Goal: Task Accomplishment & Management: Use online tool/utility

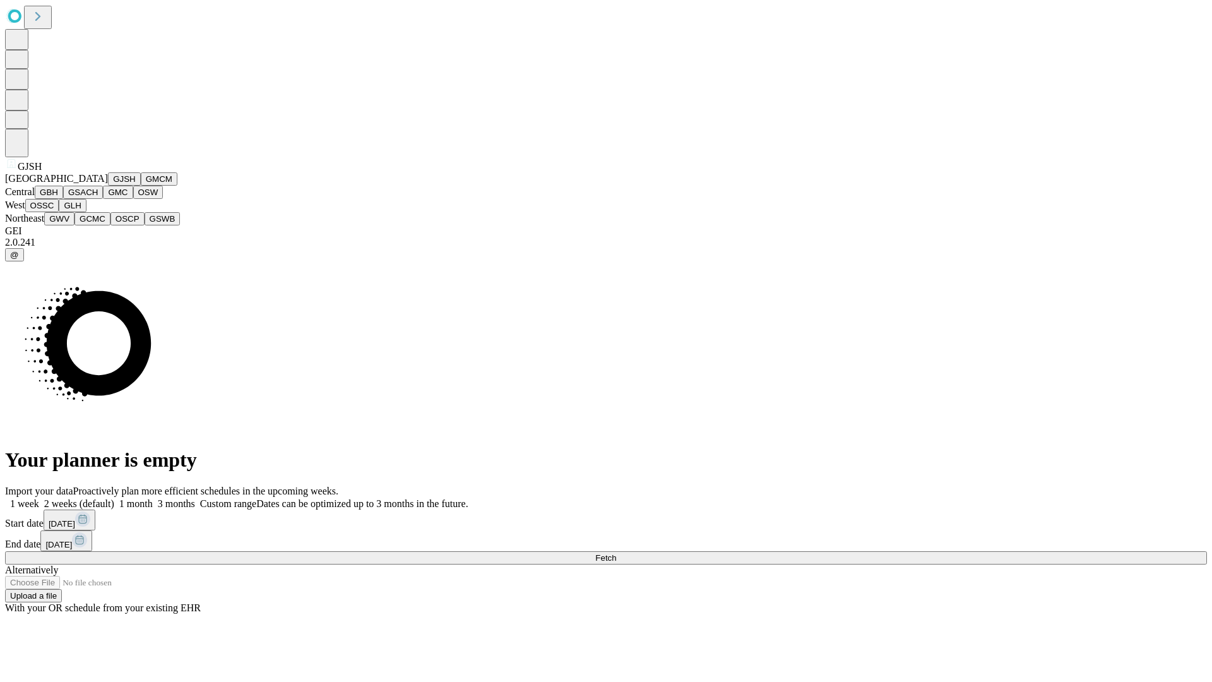
click at [108, 186] on button "GJSH" at bounding box center [124, 178] width 33 height 13
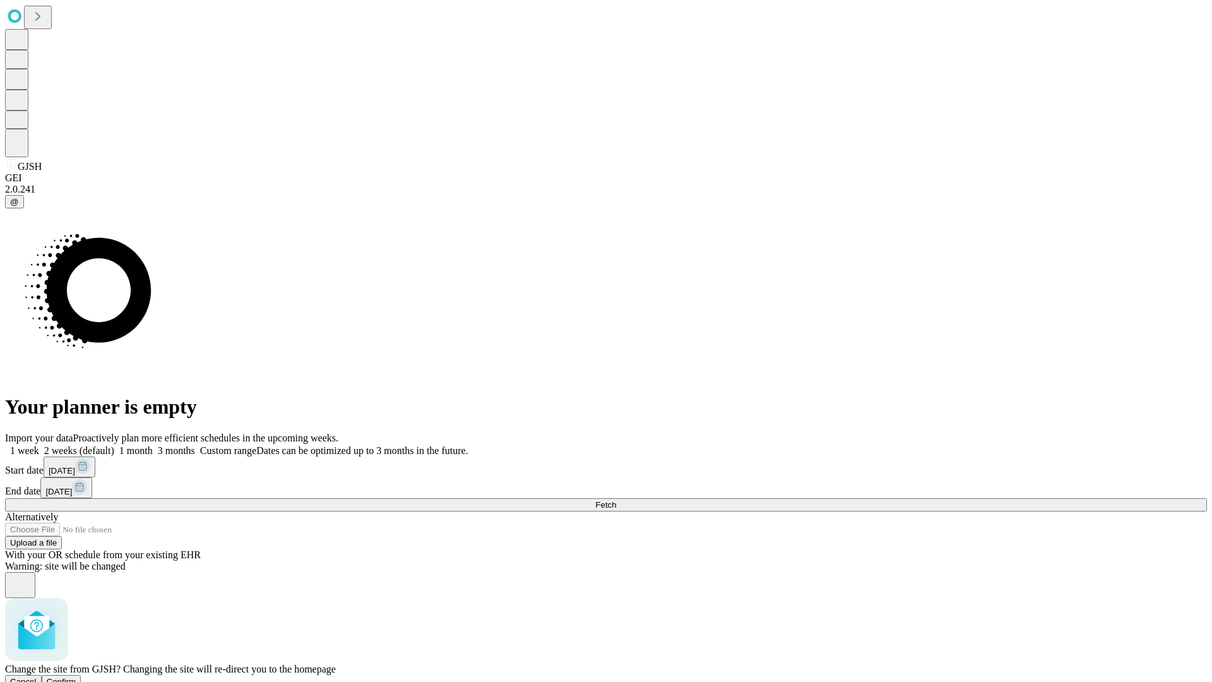
click at [76, 677] on span "Confirm" at bounding box center [62, 681] width 30 height 9
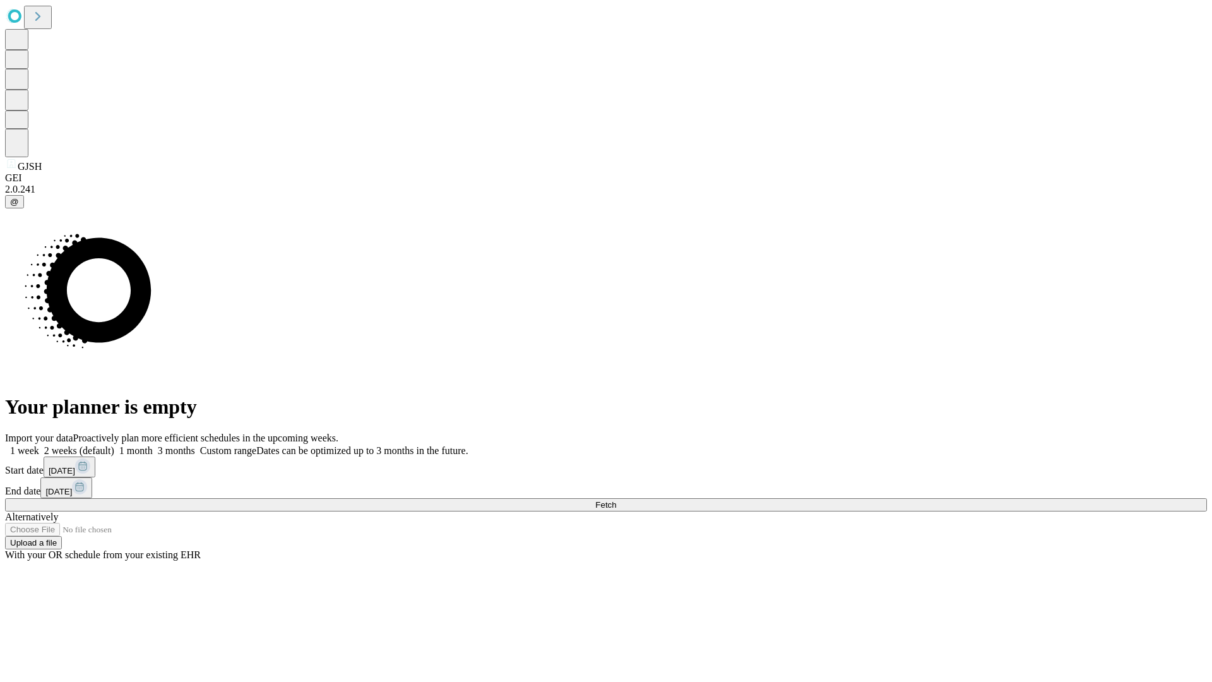
click at [114, 445] on label "2 weeks (default)" at bounding box center [76, 450] width 75 height 11
click at [616, 500] on span "Fetch" at bounding box center [605, 504] width 21 height 9
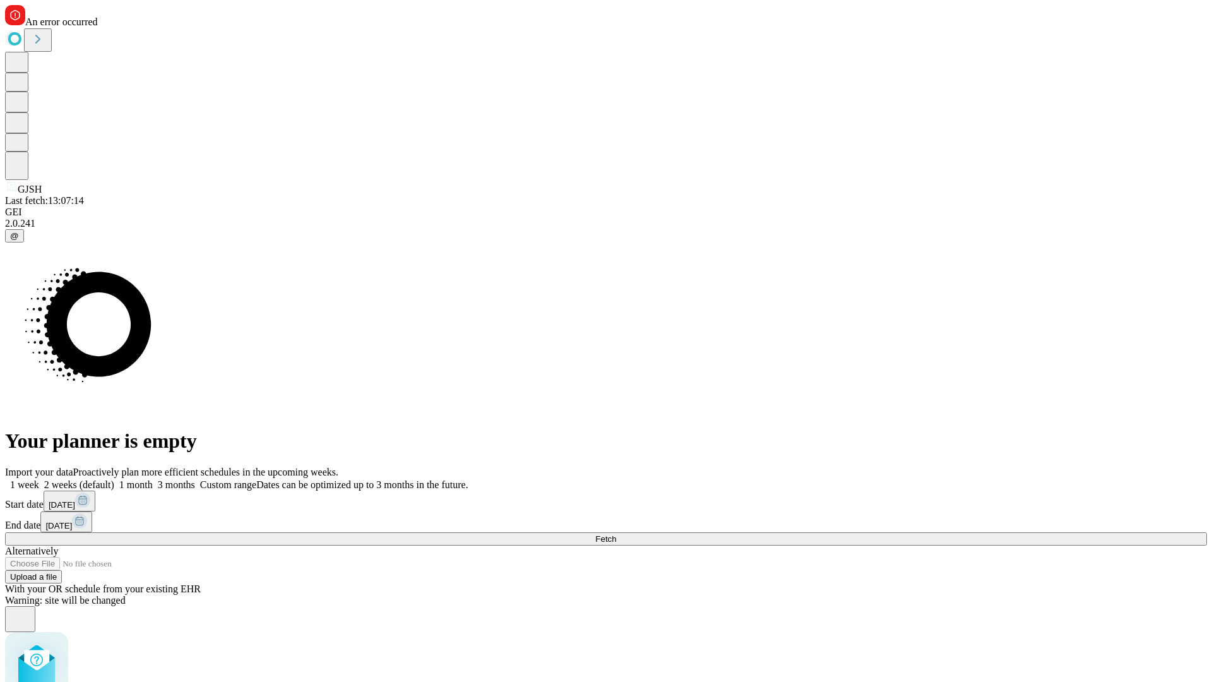
click at [114, 479] on label "2 weeks (default)" at bounding box center [76, 484] width 75 height 11
click at [616, 534] on span "Fetch" at bounding box center [605, 538] width 21 height 9
click at [114, 479] on label "2 weeks (default)" at bounding box center [76, 484] width 75 height 11
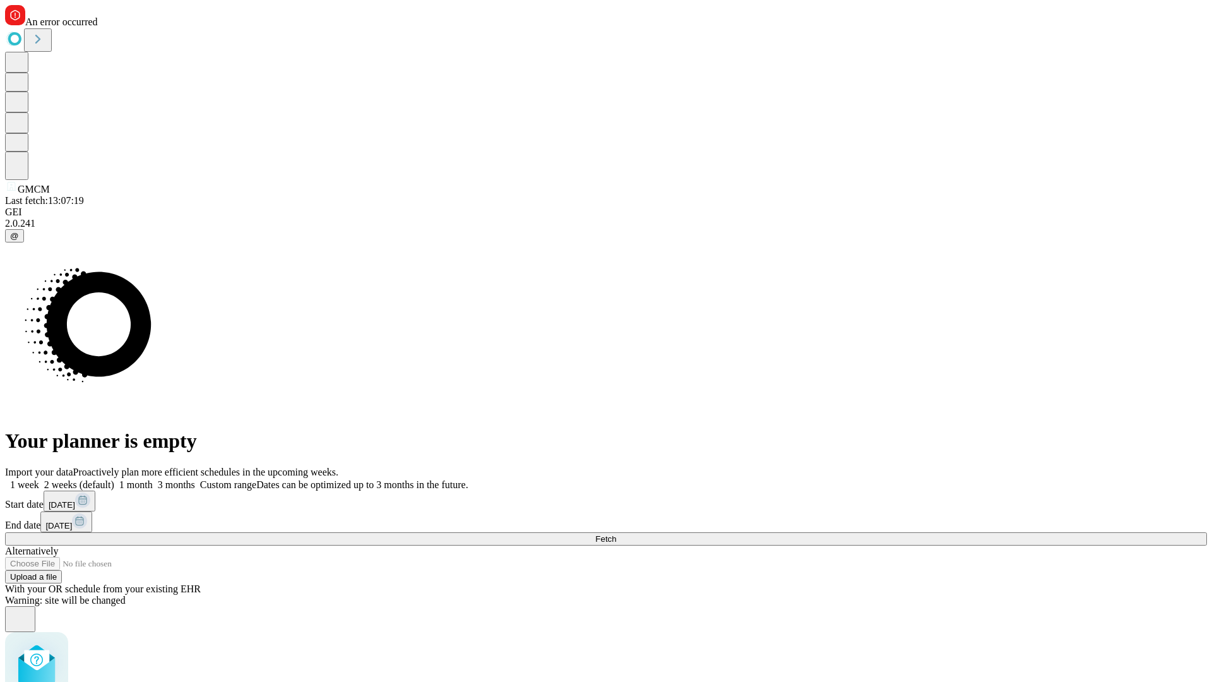
click at [616, 534] on span "Fetch" at bounding box center [605, 538] width 21 height 9
click at [114, 479] on label "2 weeks (default)" at bounding box center [76, 484] width 75 height 11
click at [616, 534] on span "Fetch" at bounding box center [605, 538] width 21 height 9
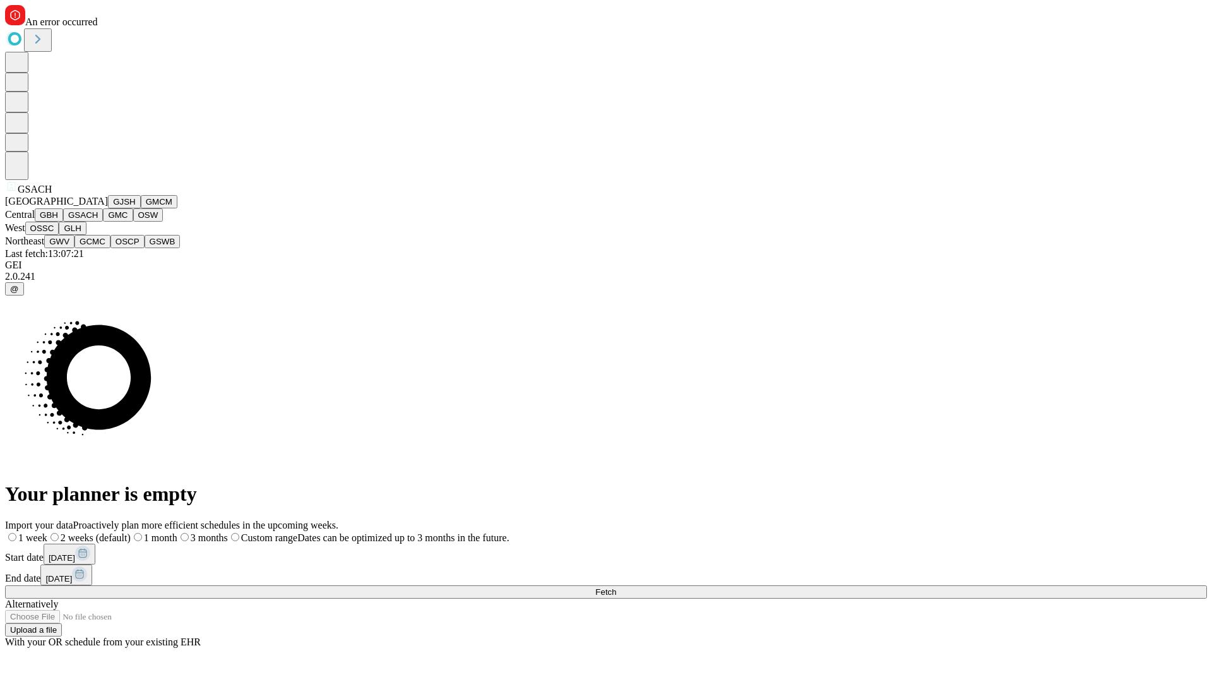
click at [103, 222] on button "GMC" at bounding box center [118, 214] width 30 height 13
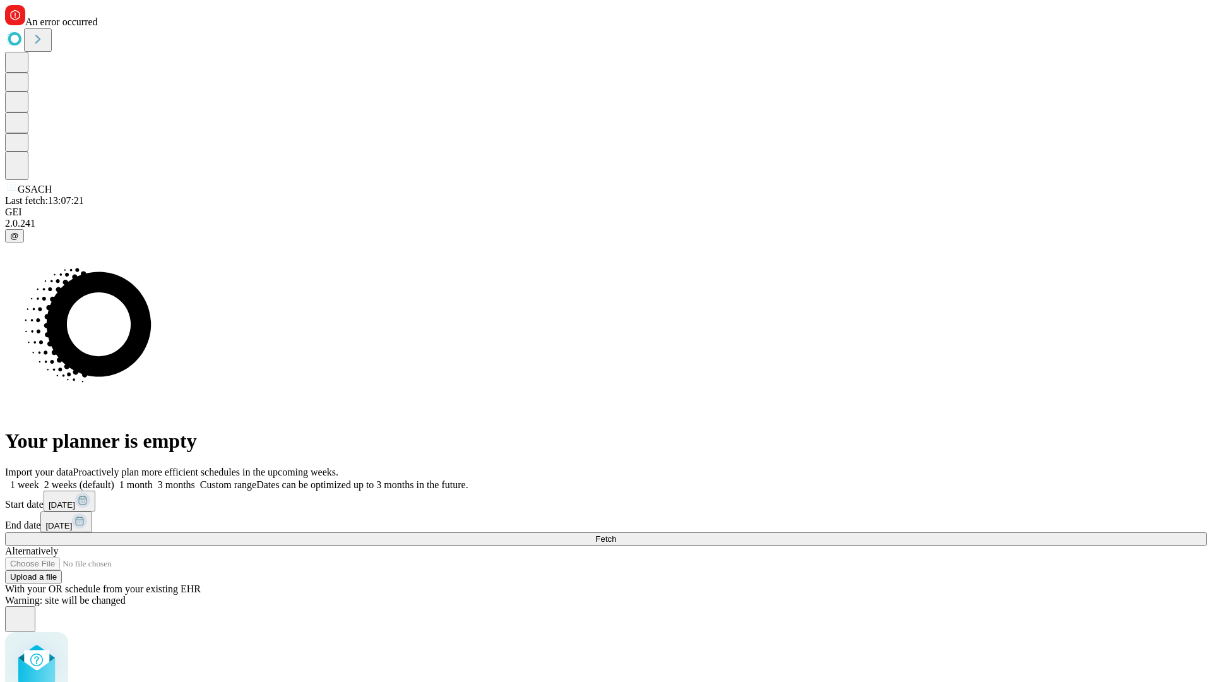
click at [114, 479] on label "2 weeks (default)" at bounding box center [76, 484] width 75 height 11
click at [616, 534] on span "Fetch" at bounding box center [605, 538] width 21 height 9
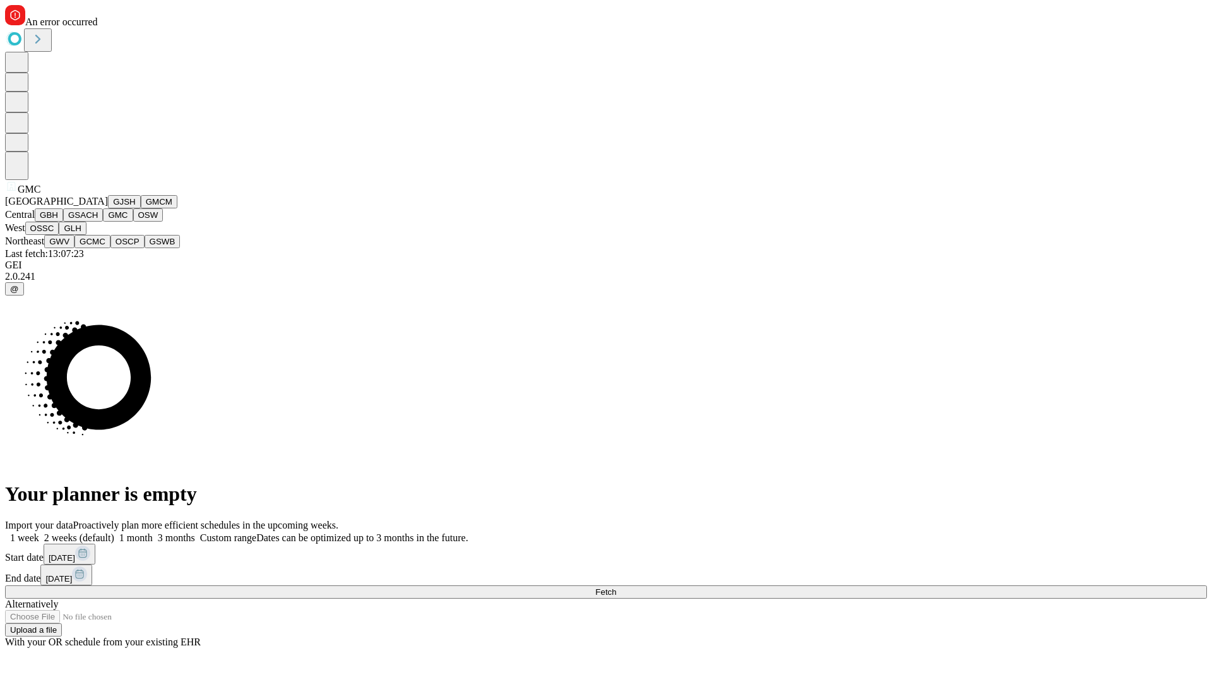
click at [133, 222] on button "OSW" at bounding box center [148, 214] width 30 height 13
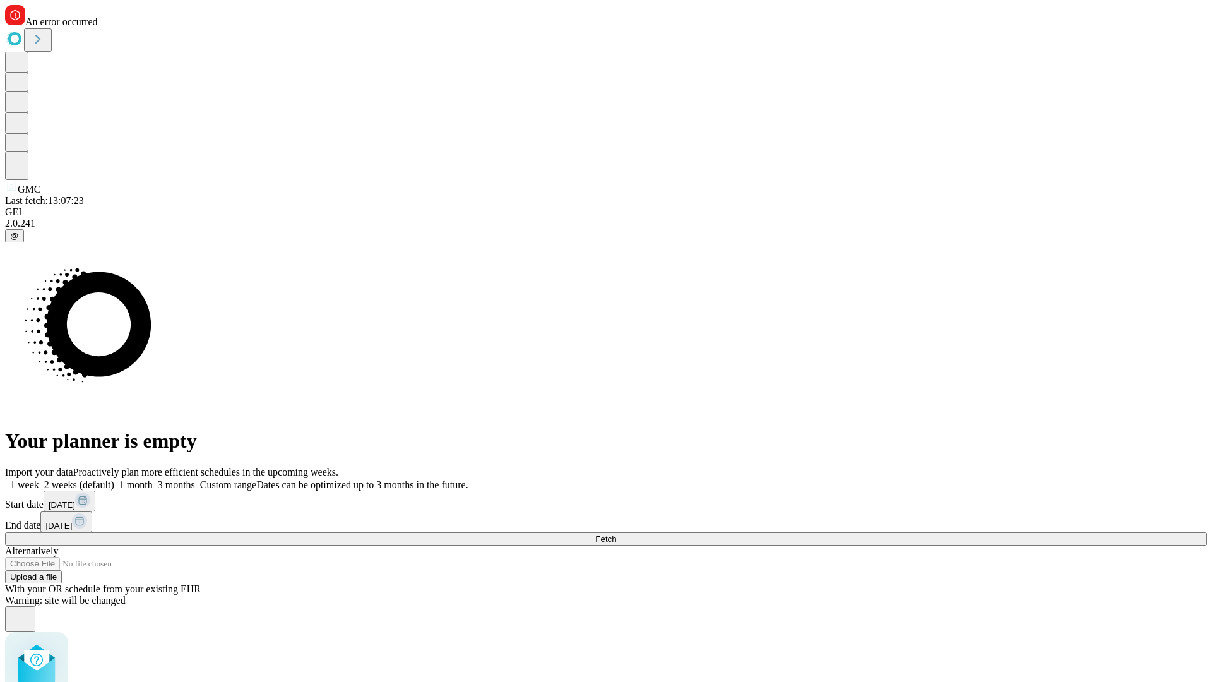
click at [114, 479] on label "2 weeks (default)" at bounding box center [76, 484] width 75 height 11
click at [616, 534] on span "Fetch" at bounding box center [605, 538] width 21 height 9
click at [114, 479] on label "2 weeks (default)" at bounding box center [76, 484] width 75 height 11
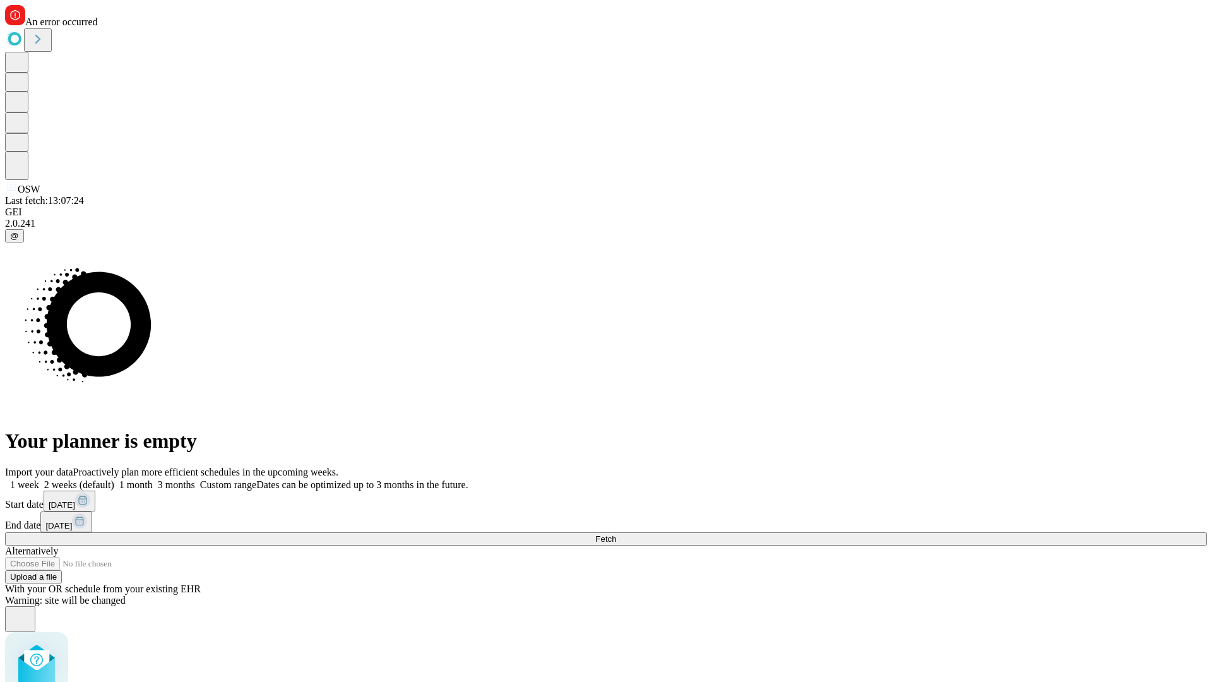
click at [616, 534] on span "Fetch" at bounding box center [605, 538] width 21 height 9
click at [114, 479] on label "2 weeks (default)" at bounding box center [76, 484] width 75 height 11
click at [616, 534] on span "Fetch" at bounding box center [605, 538] width 21 height 9
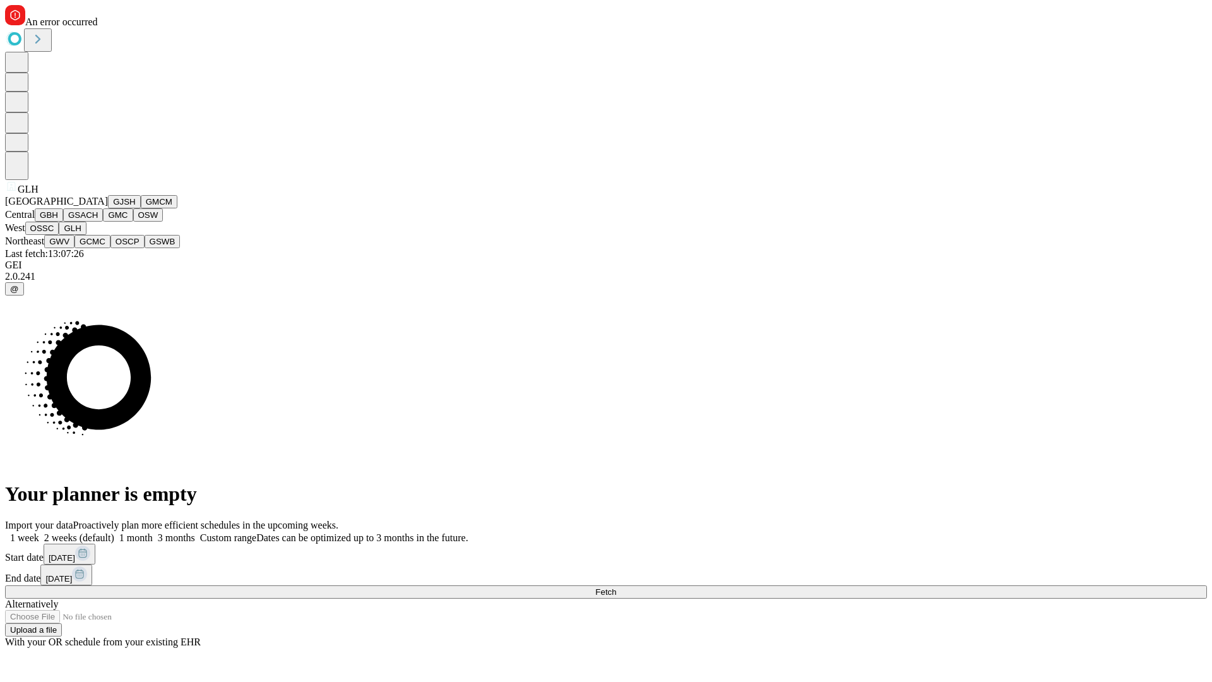
click at [75, 248] on button "GWV" at bounding box center [59, 241] width 30 height 13
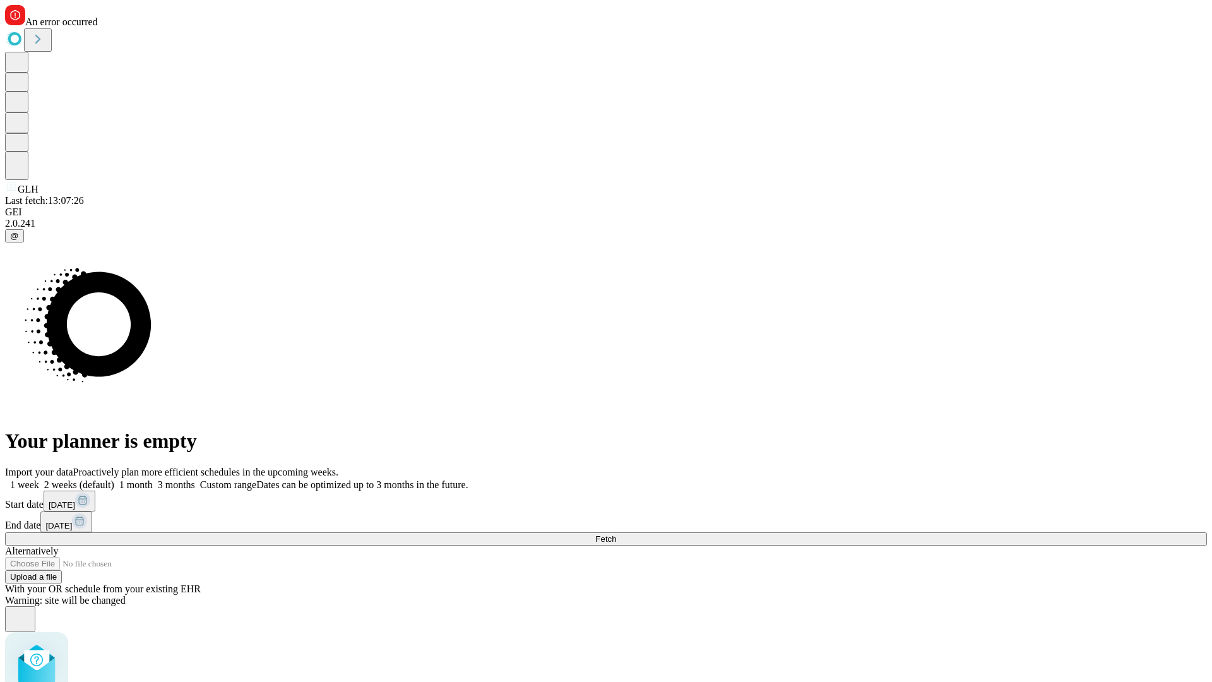
click at [114, 479] on label "2 weeks (default)" at bounding box center [76, 484] width 75 height 11
click at [616, 534] on span "Fetch" at bounding box center [605, 538] width 21 height 9
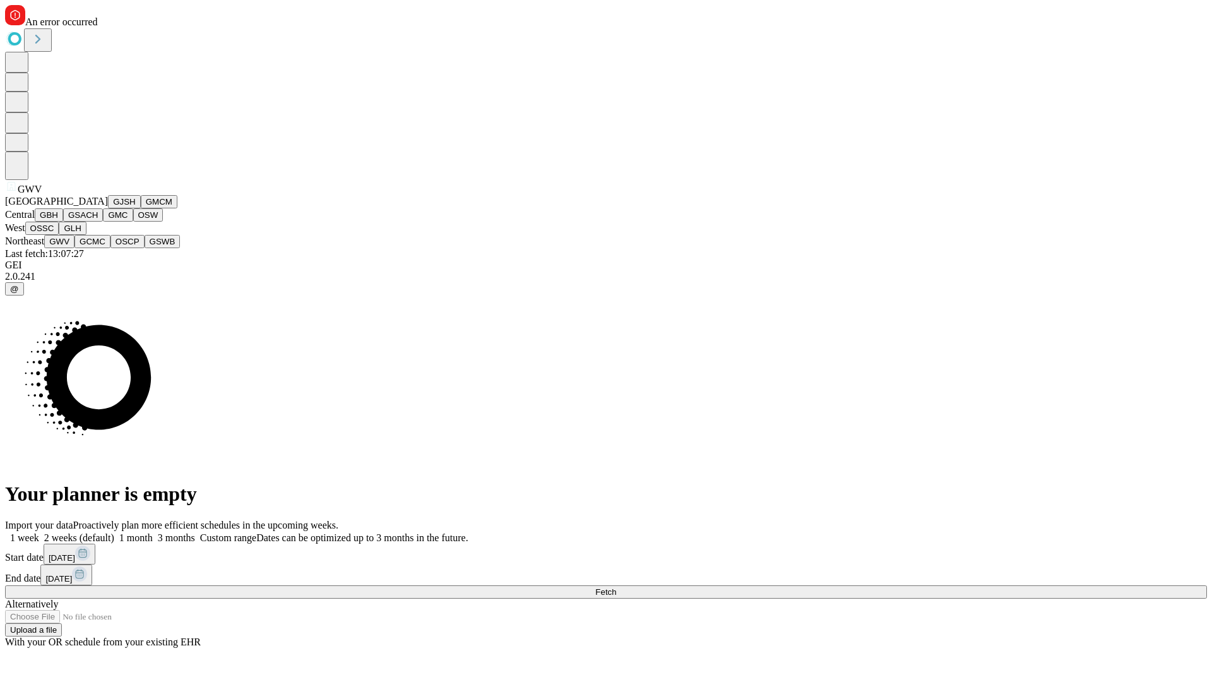
click at [98, 248] on button "GCMC" at bounding box center [93, 241] width 36 height 13
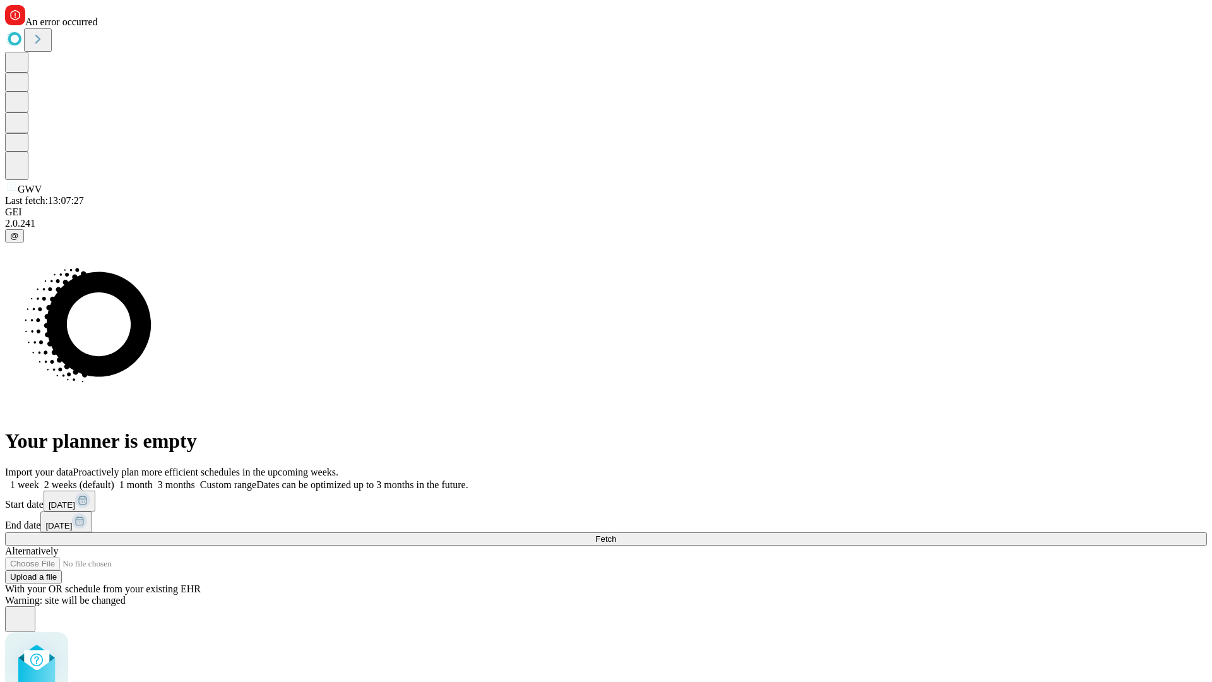
click at [114, 479] on label "2 weeks (default)" at bounding box center [76, 484] width 75 height 11
click at [616, 534] on span "Fetch" at bounding box center [605, 538] width 21 height 9
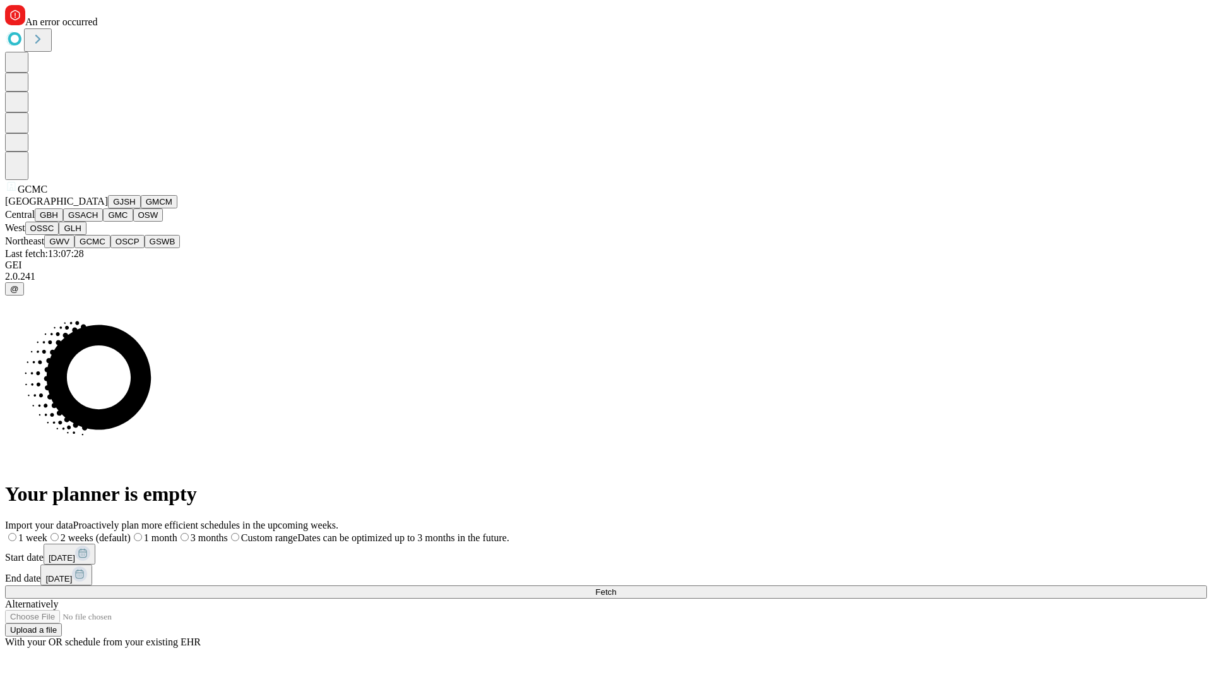
click at [110, 248] on button "OSCP" at bounding box center [127, 241] width 34 height 13
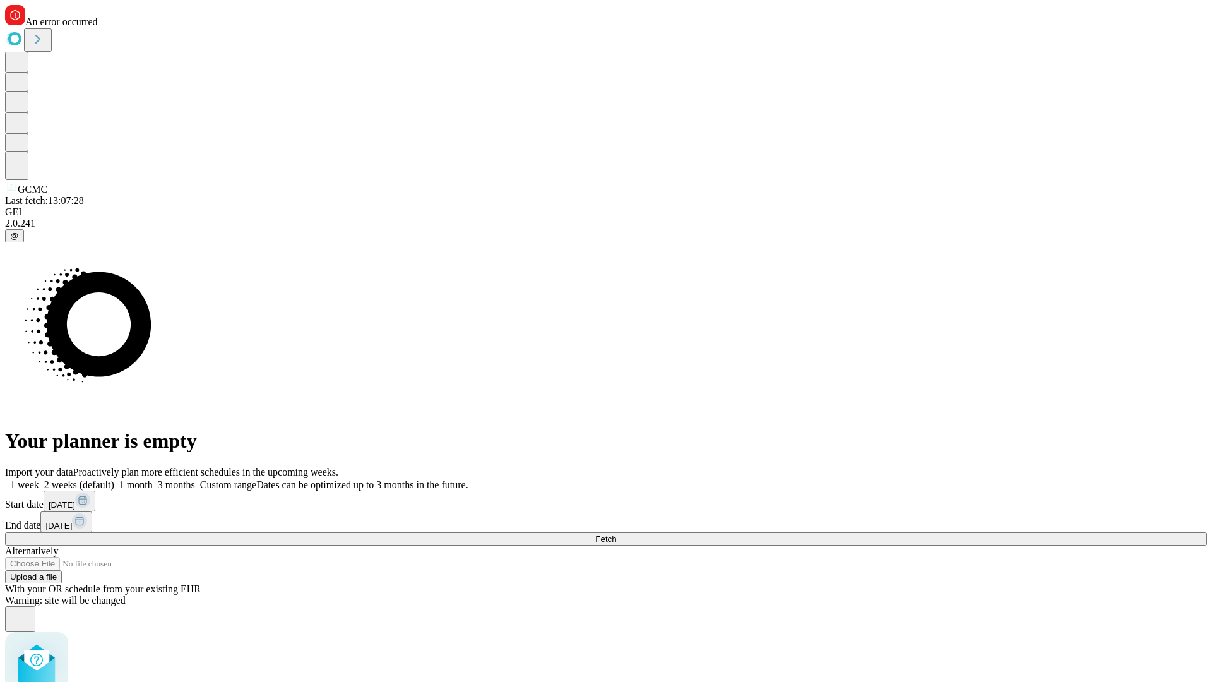
click at [114, 479] on label "2 weeks (default)" at bounding box center [76, 484] width 75 height 11
click at [616, 534] on span "Fetch" at bounding box center [605, 538] width 21 height 9
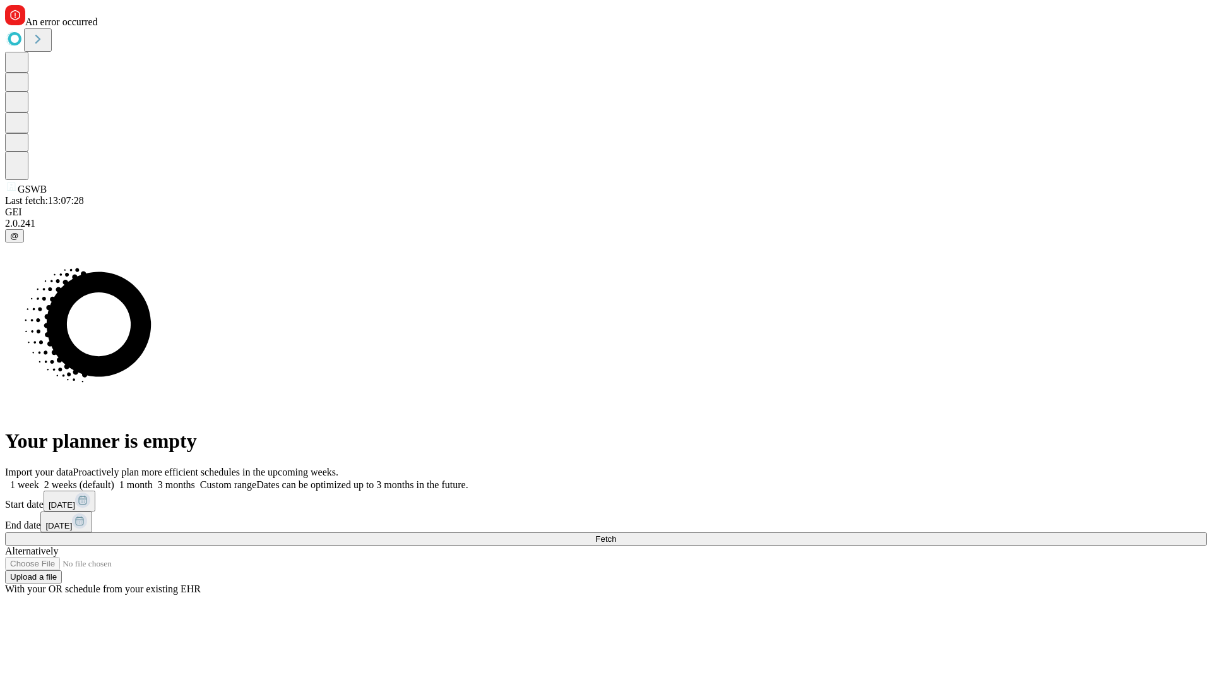
click at [114, 479] on label "2 weeks (default)" at bounding box center [76, 484] width 75 height 11
click at [616, 534] on span "Fetch" at bounding box center [605, 538] width 21 height 9
